Goal: Task Accomplishment & Management: Manage account settings

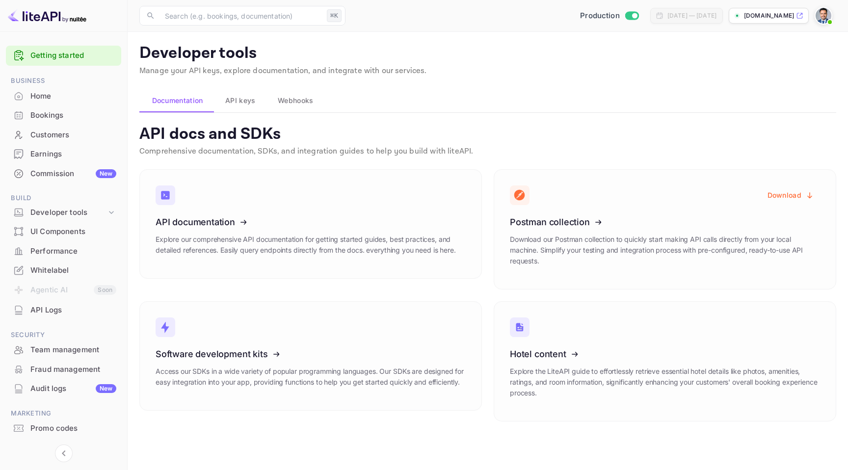
click at [66, 175] on div "Commission New" at bounding box center [73, 173] width 86 height 11
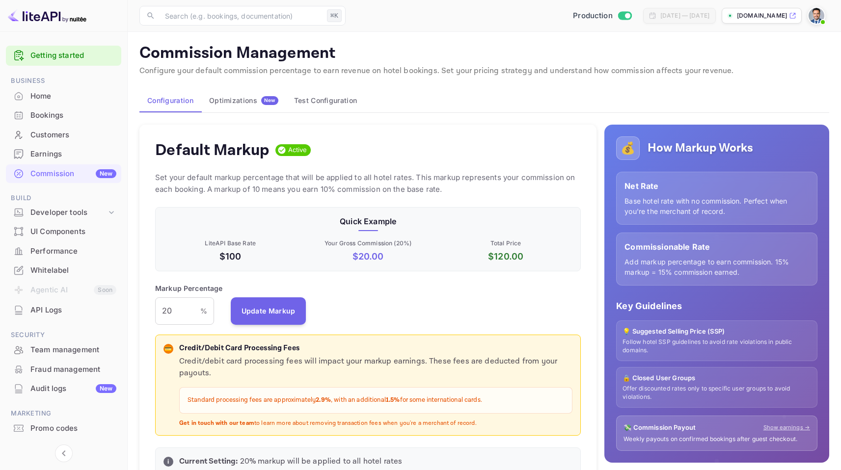
click at [231, 104] on div "Optimizations New" at bounding box center [243, 100] width 69 height 9
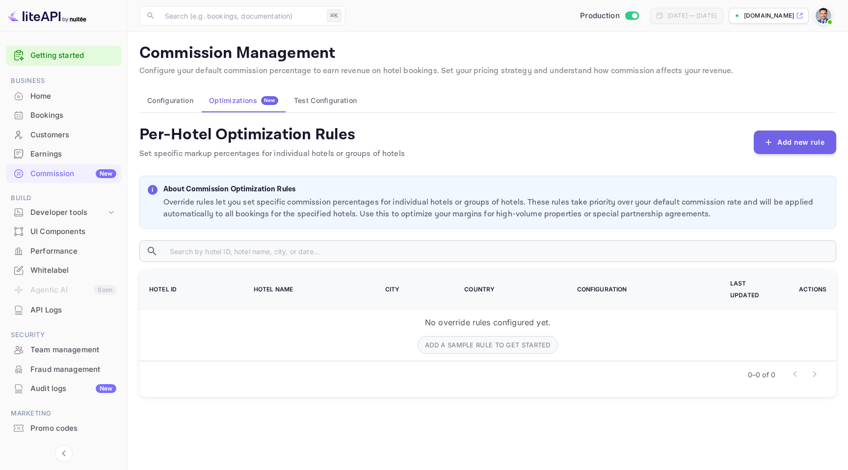
click at [316, 106] on button "Test Configuration" at bounding box center [325, 101] width 79 height 24
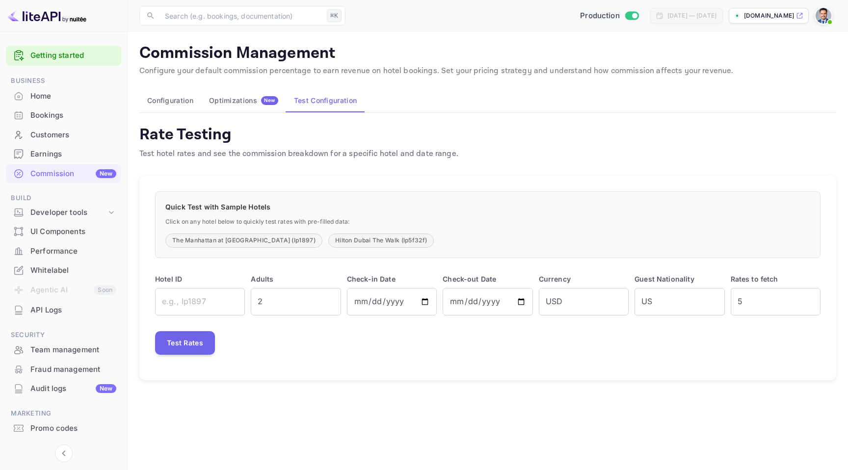
click at [172, 97] on button "Configuration" at bounding box center [170, 101] width 62 height 24
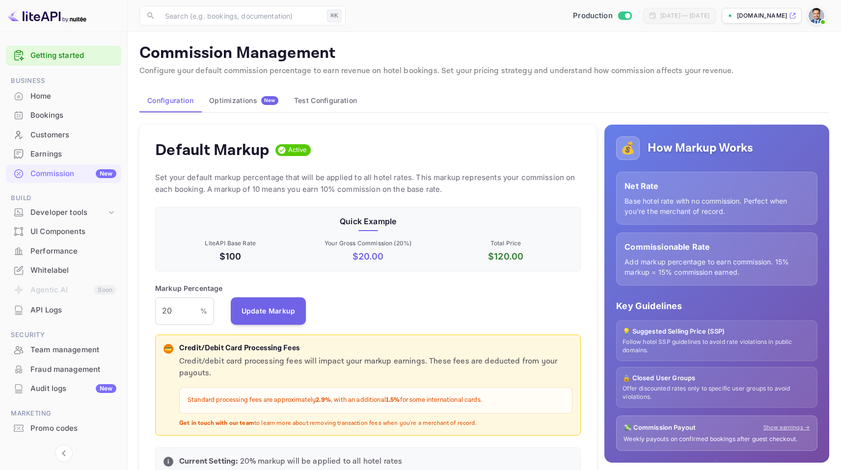
scroll to position [167, 418]
click at [243, 102] on div "Optimizations New" at bounding box center [243, 100] width 69 height 9
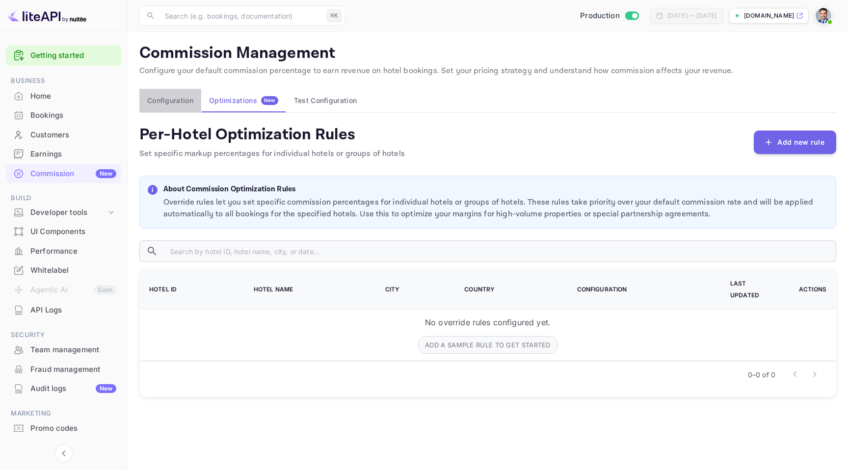
click at [187, 100] on button "Configuration" at bounding box center [170, 101] width 62 height 24
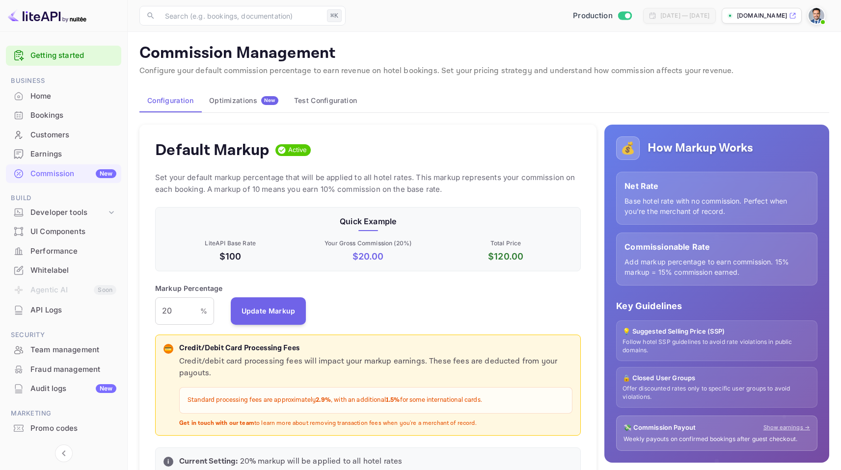
click at [239, 105] on div "Optimizations New" at bounding box center [243, 100] width 69 height 9
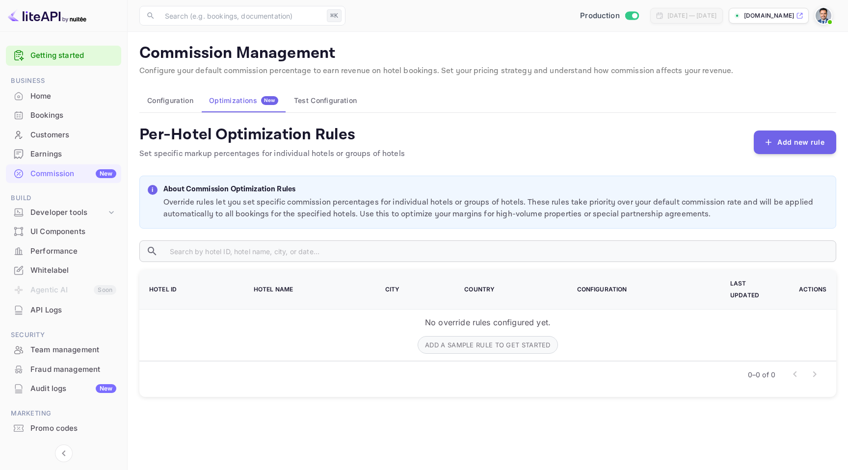
click at [184, 102] on button "Configuration" at bounding box center [170, 101] width 62 height 24
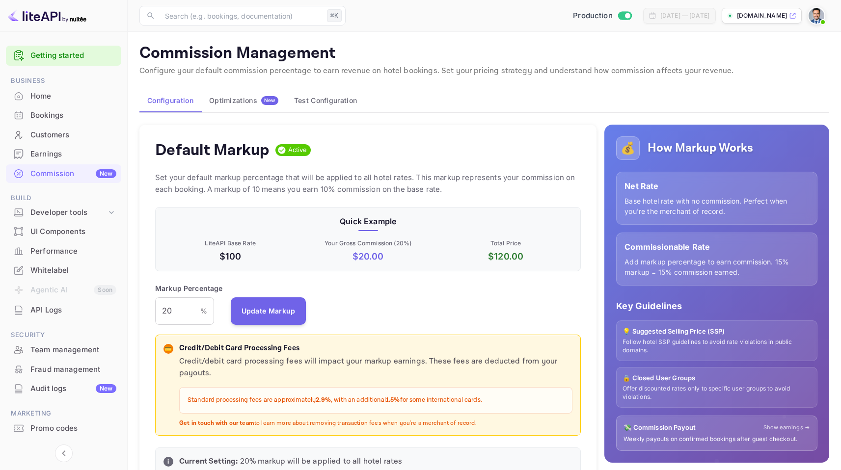
scroll to position [167, 418]
click at [237, 107] on button "Optimizations New" at bounding box center [243, 101] width 85 height 24
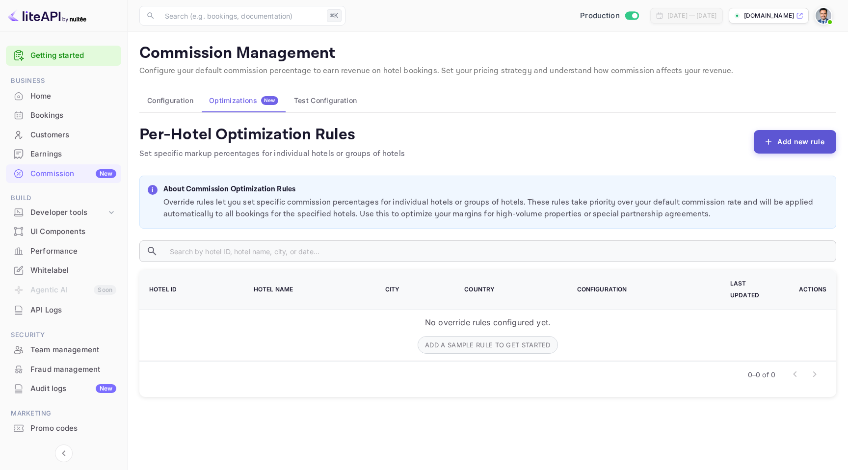
click at [791, 139] on button "Add new rule" at bounding box center [795, 142] width 82 height 24
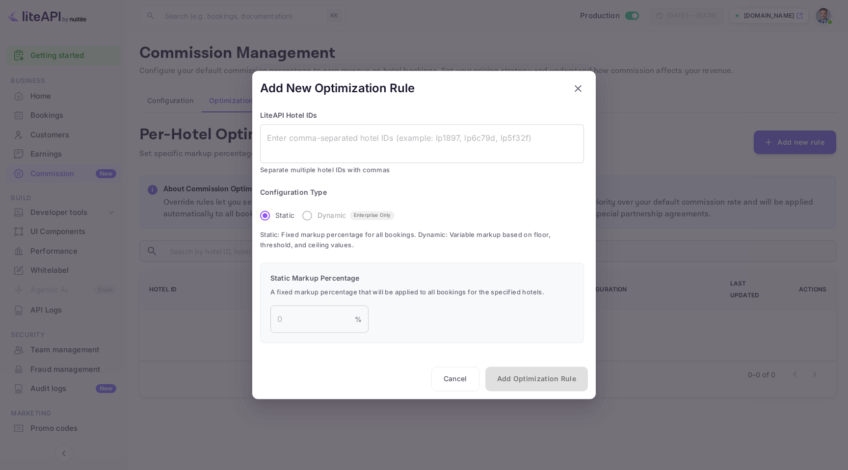
click at [309, 214] on label "Dynamic Enterprise Only" at bounding box center [346, 215] width 98 height 21
click at [308, 214] on label "Dynamic Enterprise Only" at bounding box center [346, 215] width 98 height 21
click at [308, 216] on label "Dynamic Enterprise Only" at bounding box center [346, 215] width 98 height 21
click at [578, 89] on icon "button" at bounding box center [578, 88] width 7 height 7
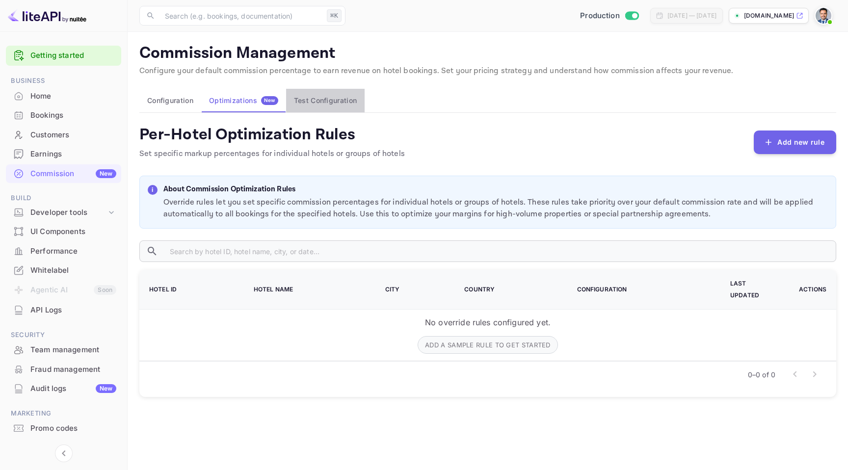
click at [302, 97] on button "Test Configuration" at bounding box center [325, 101] width 79 height 24
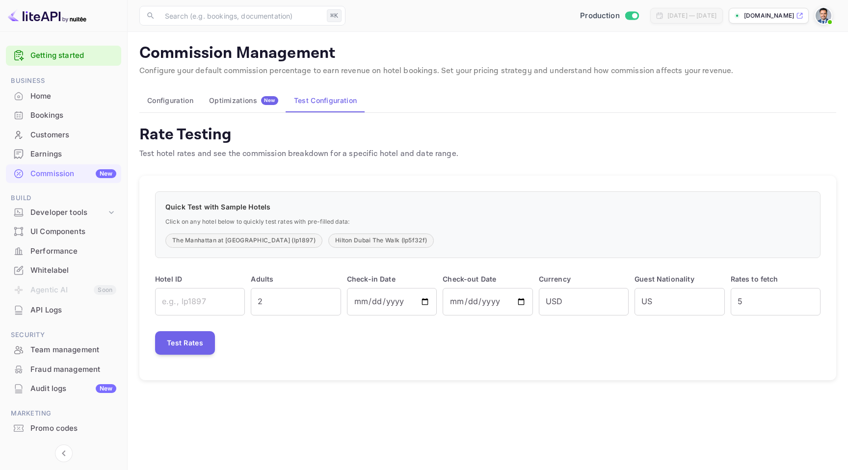
click at [180, 103] on button "Configuration" at bounding box center [170, 101] width 62 height 24
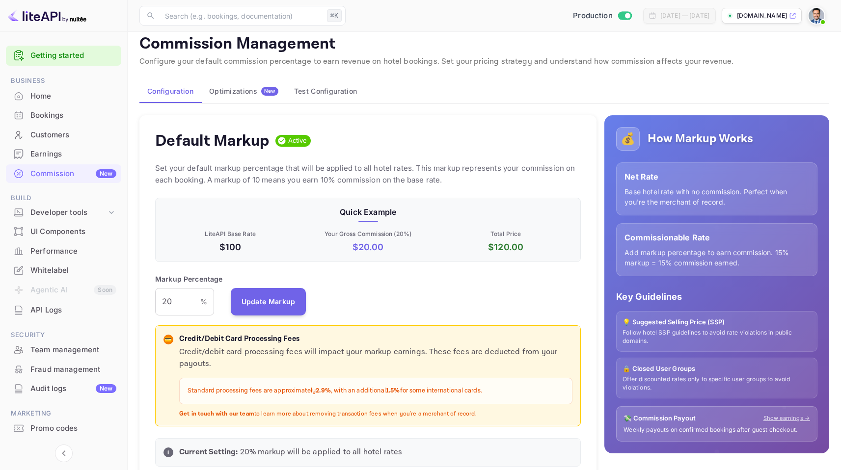
scroll to position [12, 0]
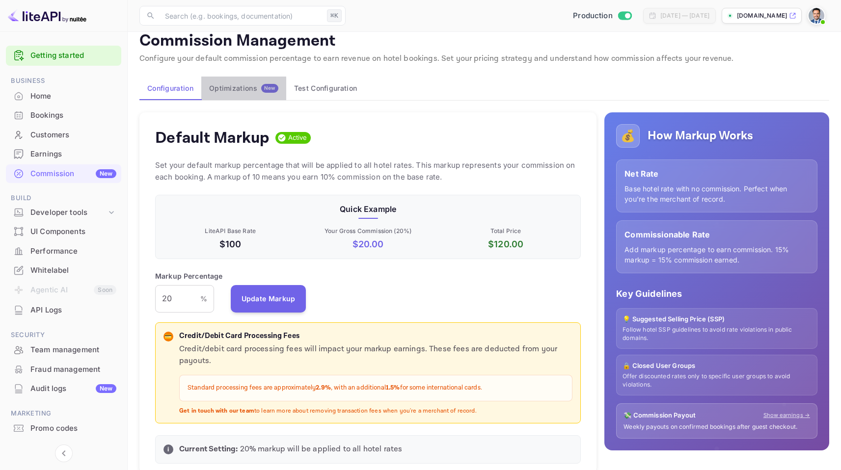
click at [221, 91] on div "Optimizations New" at bounding box center [243, 88] width 69 height 9
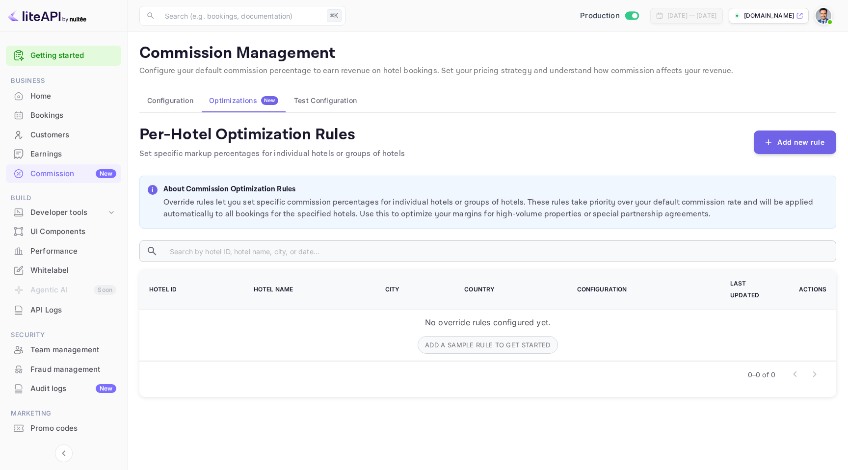
click at [171, 99] on button "Configuration" at bounding box center [170, 101] width 62 height 24
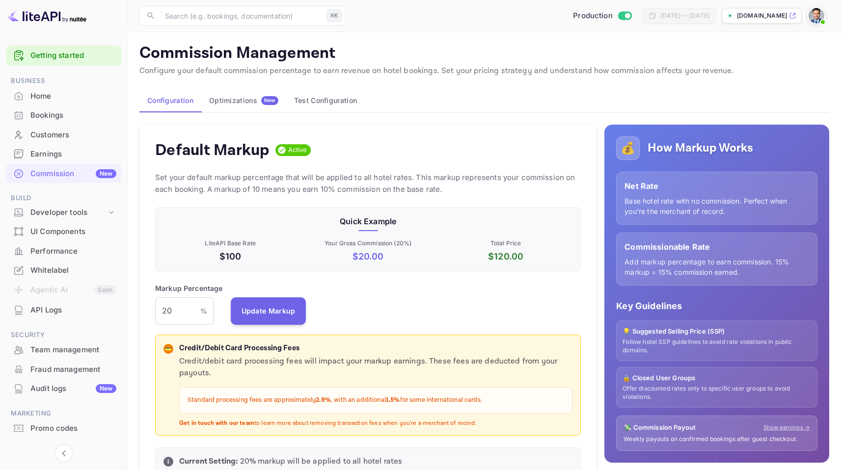
scroll to position [167, 418]
click at [211, 99] on div "Optimizations New" at bounding box center [243, 100] width 69 height 9
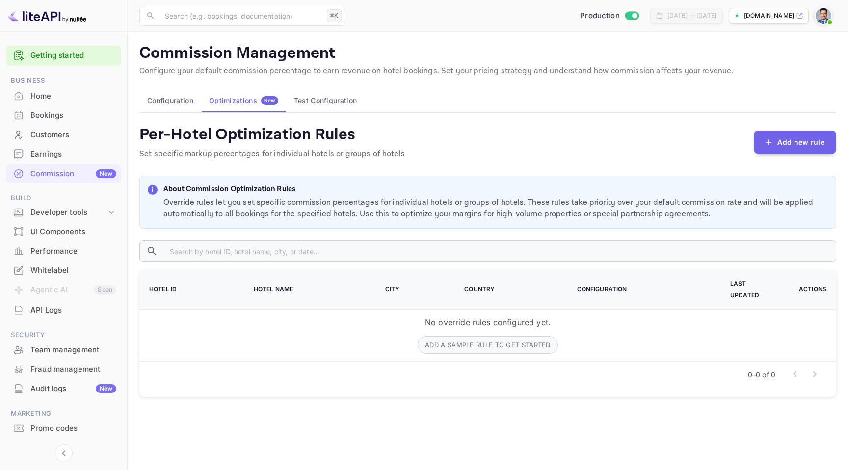
click at [178, 103] on button "Configuration" at bounding box center [170, 101] width 62 height 24
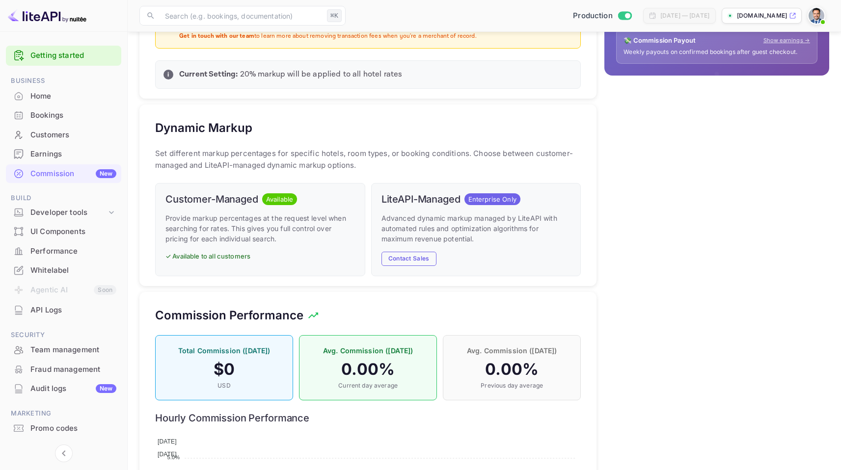
scroll to position [439, 0]
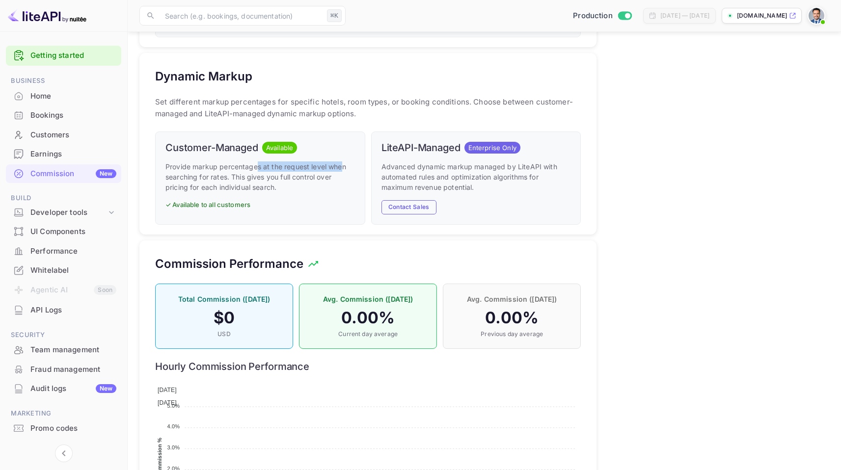
drag, startPoint x: 261, startPoint y: 166, endPoint x: 341, endPoint y: 166, distance: 79.5
click at [341, 166] on p "Provide markup percentages at the request level when searching for rates. This …" at bounding box center [259, 176] width 189 height 31
drag, startPoint x: 178, startPoint y: 179, endPoint x: 241, endPoint y: 179, distance: 62.8
click at [225, 179] on p "Provide markup percentages at the request level when searching for rates. This …" at bounding box center [259, 176] width 189 height 31
drag, startPoint x: 265, startPoint y: 179, endPoint x: 291, endPoint y: 179, distance: 26.5
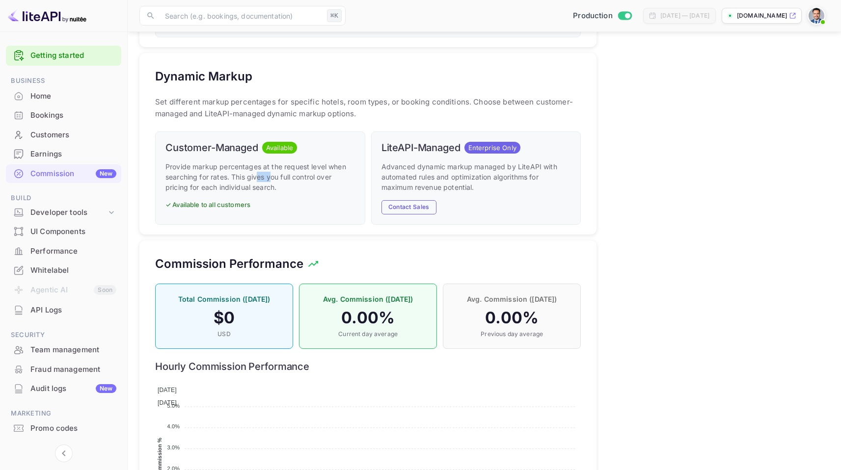
click at [273, 179] on p "Provide markup percentages at the request level when searching for rates. This …" at bounding box center [259, 176] width 189 height 31
drag, startPoint x: 315, startPoint y: 179, endPoint x: 323, endPoint y: 179, distance: 8.3
click at [315, 179] on p "Provide markup percentages at the request level when searching for rates. This …" at bounding box center [259, 176] width 189 height 31
drag, startPoint x: 216, startPoint y: 190, endPoint x: 234, endPoint y: 189, distance: 17.7
click at [234, 189] on p "Provide markup percentages at the request level when searching for rates. This …" at bounding box center [259, 176] width 189 height 31
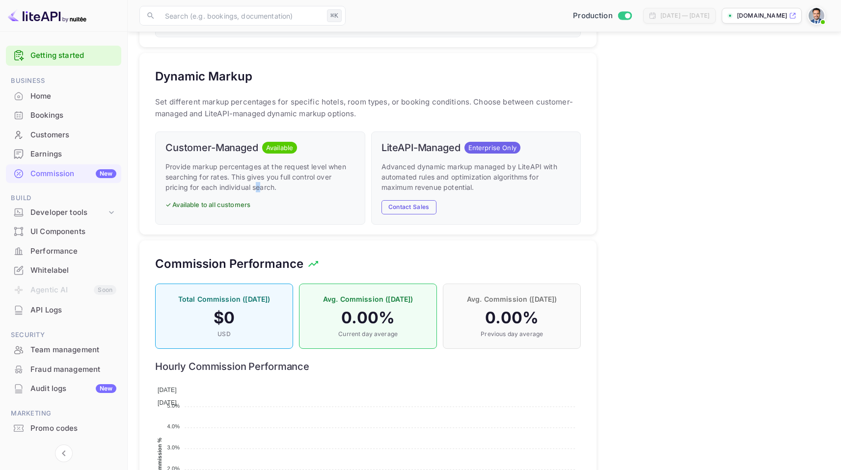
drag, startPoint x: 258, startPoint y: 189, endPoint x: 265, endPoint y: 189, distance: 6.4
click at [261, 189] on p "Provide markup percentages at the request level when searching for rates. This …" at bounding box center [259, 176] width 189 height 31
click at [236, 205] on p "✓ Available to all customers" at bounding box center [259, 205] width 189 height 10
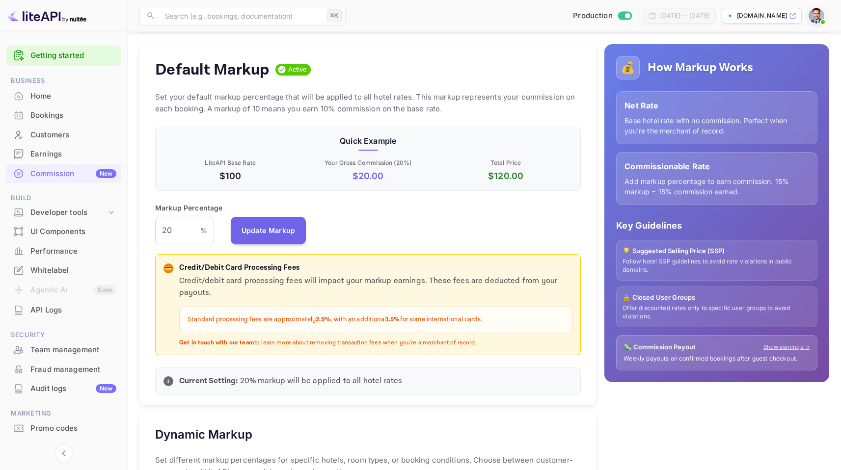
scroll to position [48, 0]
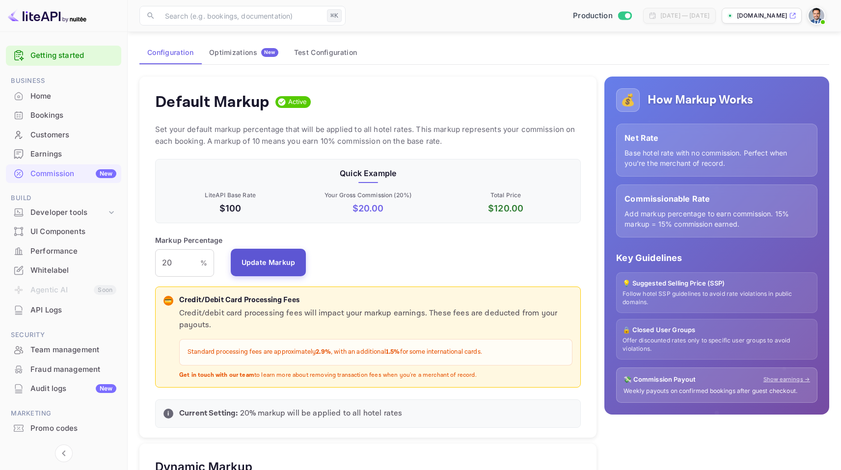
click at [272, 267] on button "Update Markup" at bounding box center [269, 262] width 76 height 27
click at [190, 263] on input "20" at bounding box center [177, 262] width 45 height 27
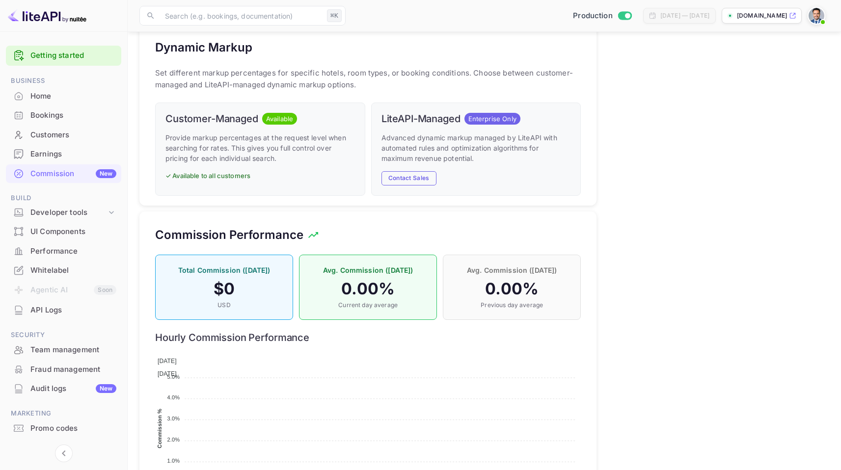
scroll to position [409, 0]
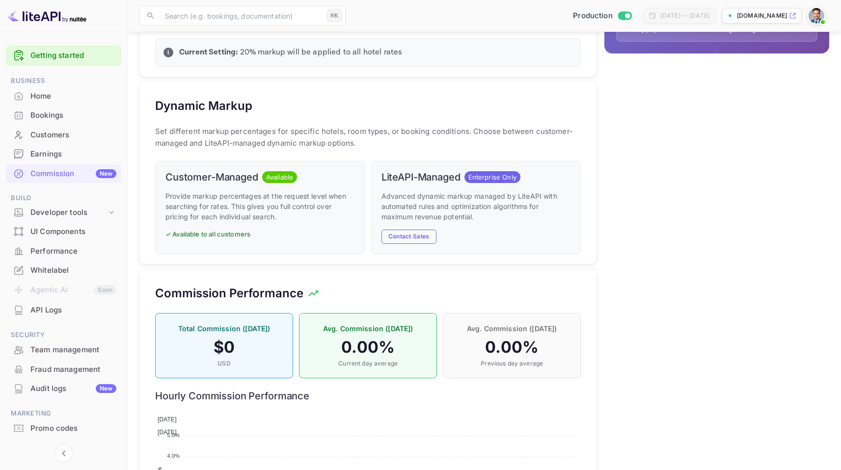
click at [277, 217] on p "Provide markup percentages at the request level when searching for rates. This …" at bounding box center [259, 206] width 189 height 31
